Goal: Check status: Check status

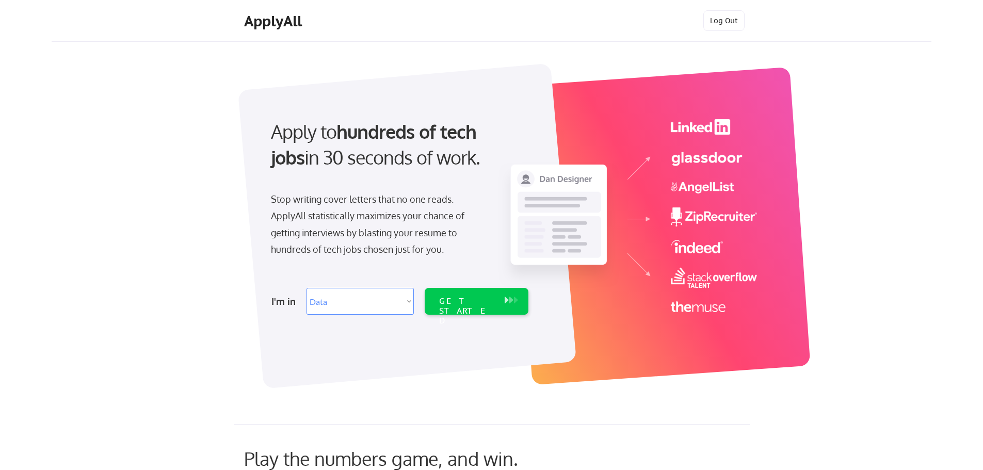
select select ""data_science___analytics""
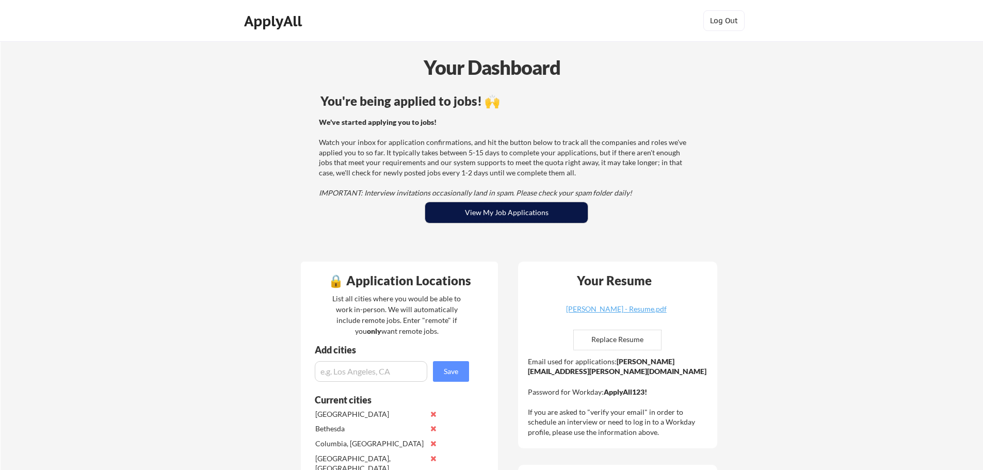
click at [487, 218] on button "View My Job Applications" at bounding box center [506, 212] width 163 height 21
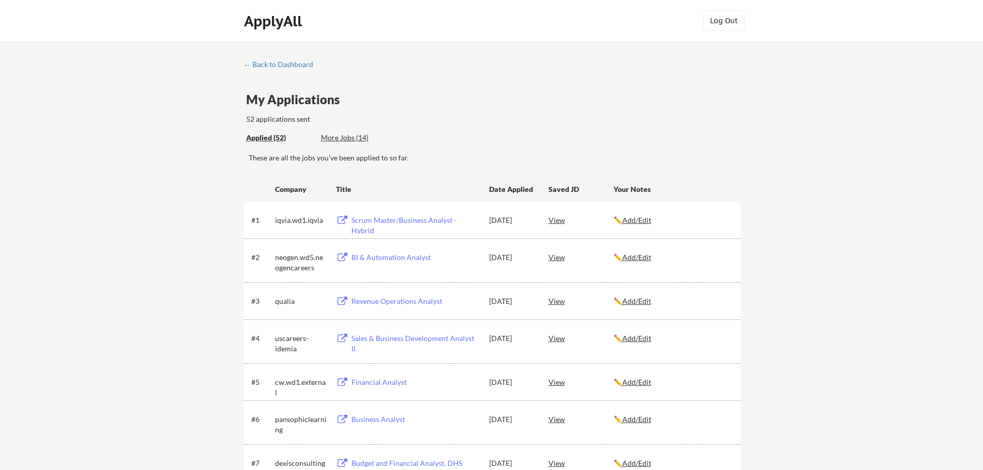
drag, startPoint x: 372, startPoint y: 206, endPoint x: 371, endPoint y: 198, distance: 8.4
click at [372, 205] on div "#1 iqvia.wd1.iqvia Scrum Master/Business Analyst - Hybrid Aug 23, 2025 View ✏️ …" at bounding box center [492, 220] width 497 height 37
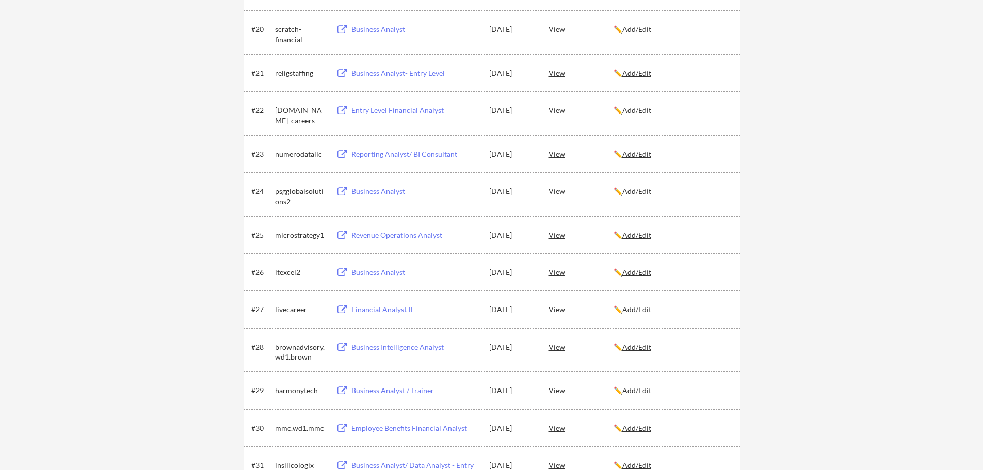
click at [411, 232] on div "Revenue Operations Analyst" at bounding box center [416, 235] width 128 height 10
